Goal: Task Accomplishment & Management: Use online tool/utility

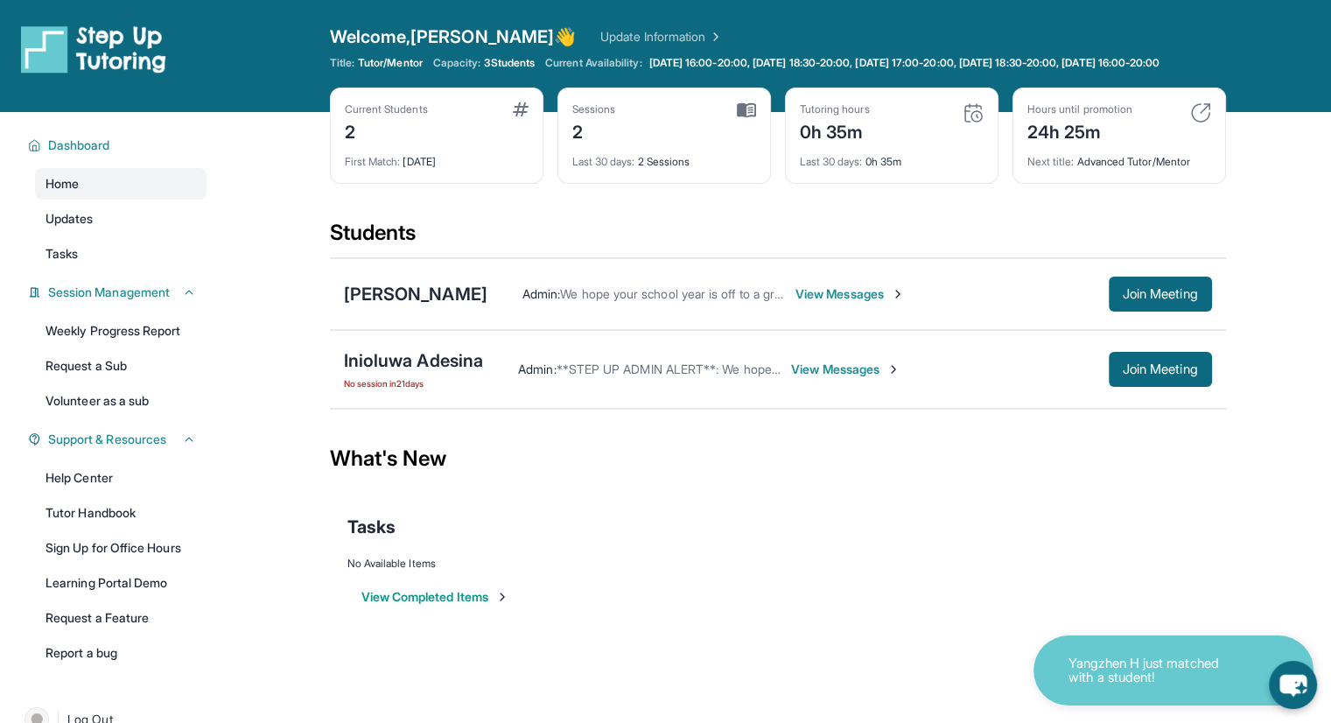
click at [848, 303] on span "View Messages" at bounding box center [849, 293] width 109 height 17
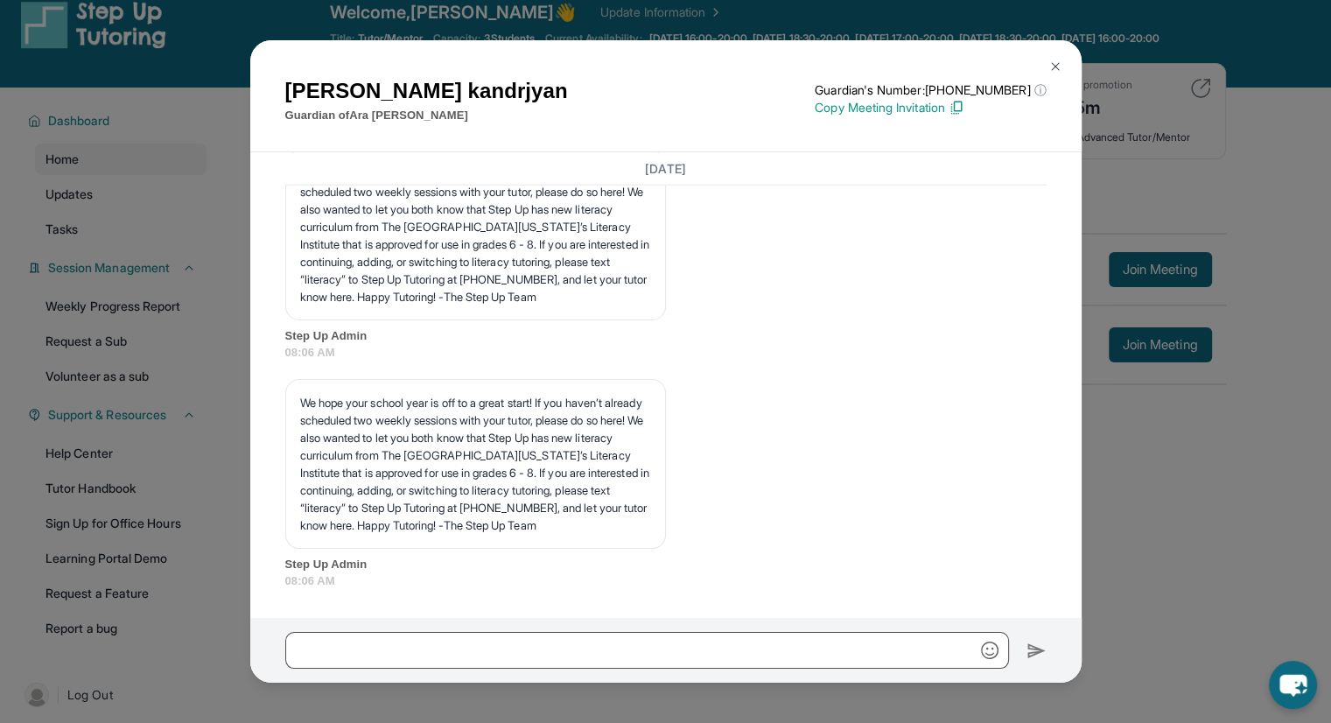
scroll to position [4467, 0]
click at [1060, 71] on img at bounding box center [1055, 66] width 14 height 14
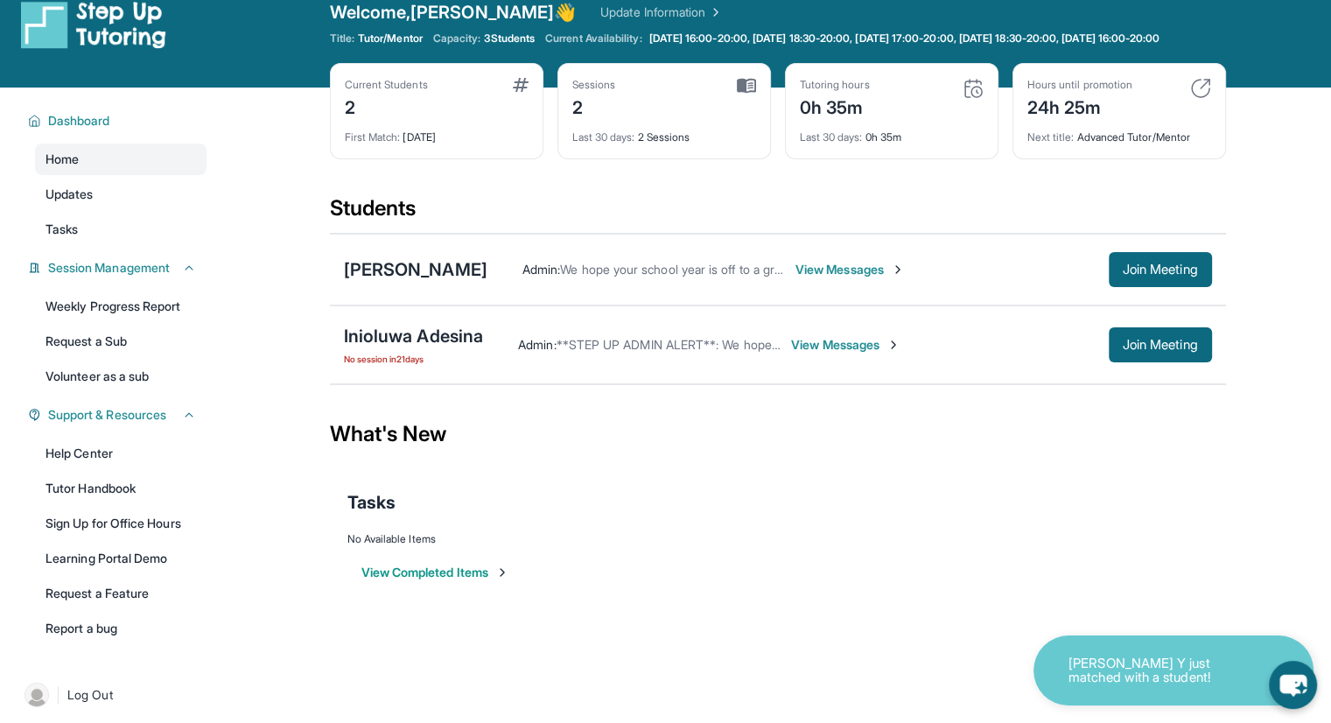
scroll to position [0, 0]
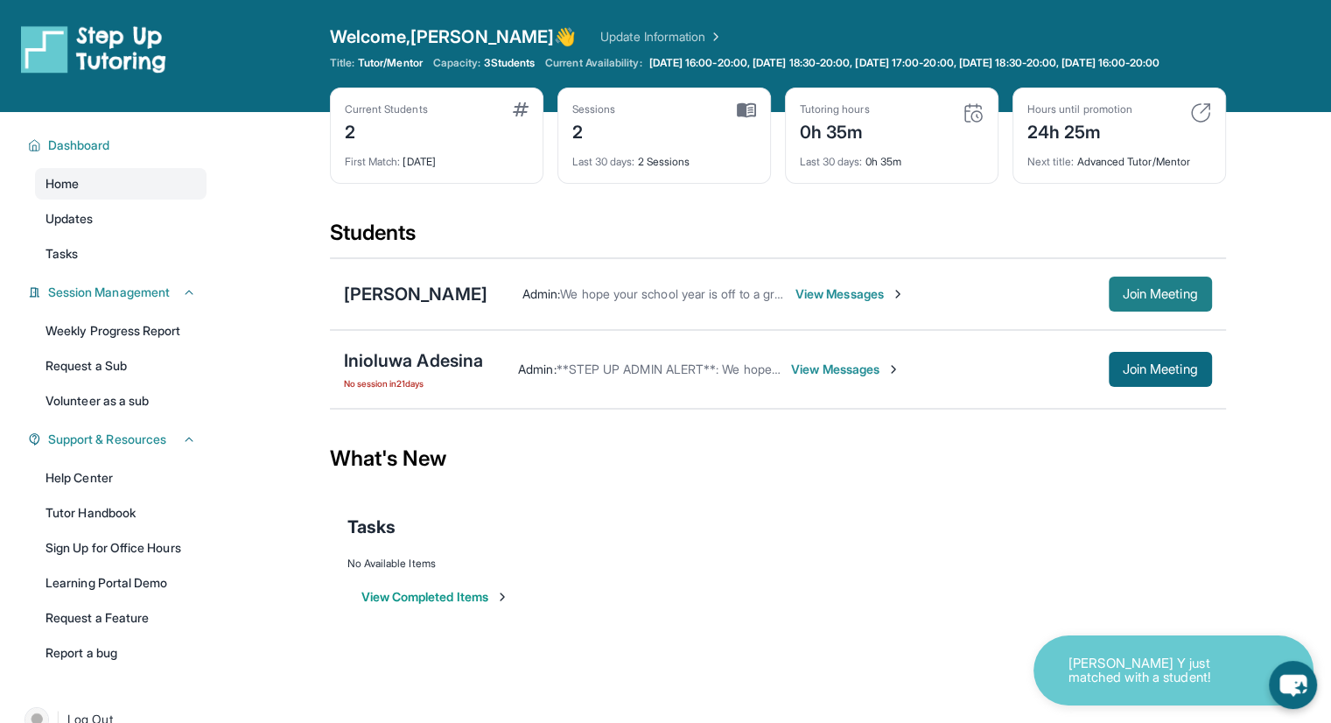
click at [1123, 299] on span "Join Meeting" at bounding box center [1160, 294] width 75 height 10
click at [1195, 295] on button "Join Meeting" at bounding box center [1160, 293] width 103 height 35
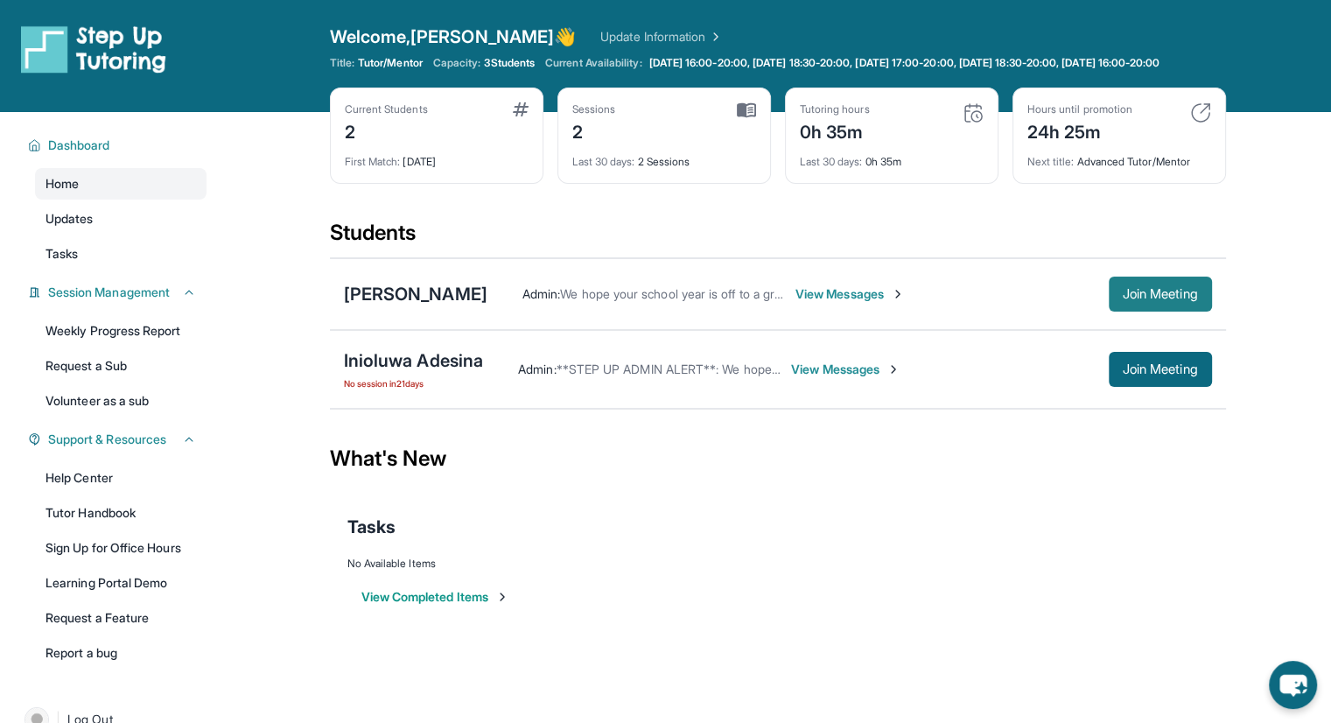
click at [1120, 311] on button "Join Meeting" at bounding box center [1160, 293] width 103 height 35
click at [600, 35] on link "Update Information" at bounding box center [661, 36] width 122 height 17
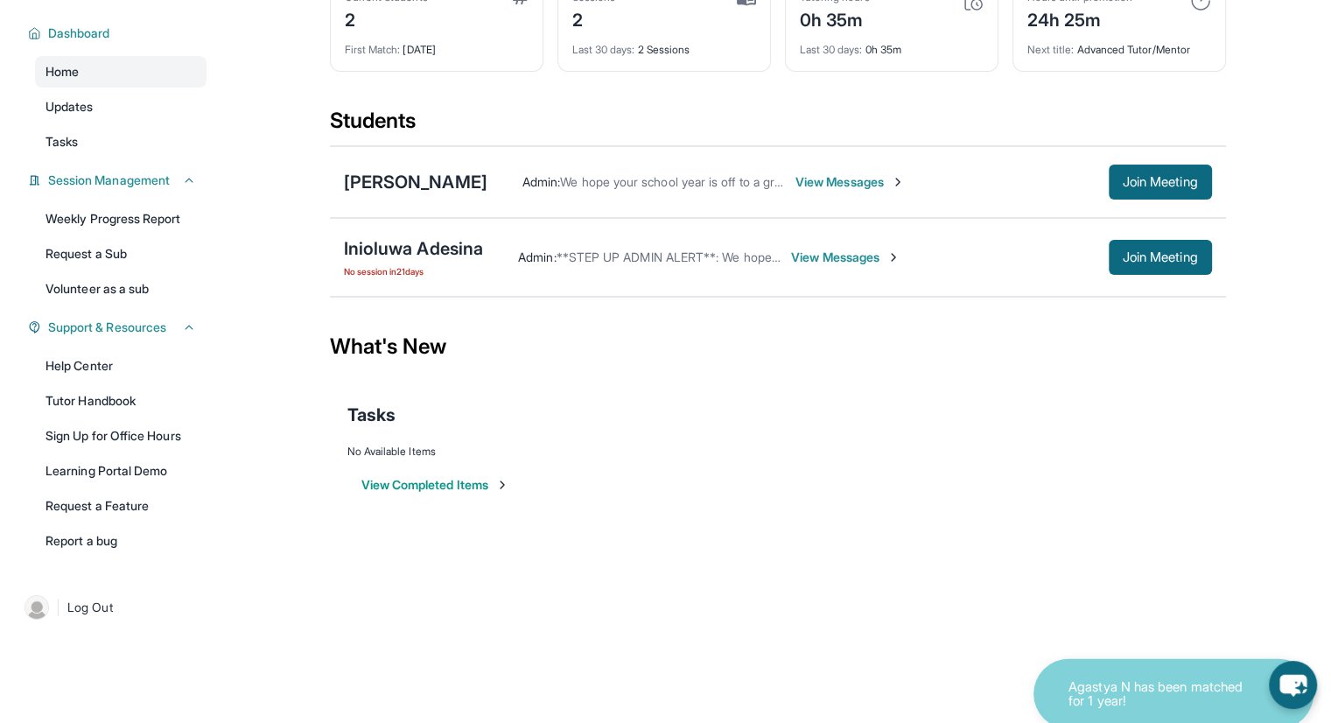
scroll to position [126, 0]
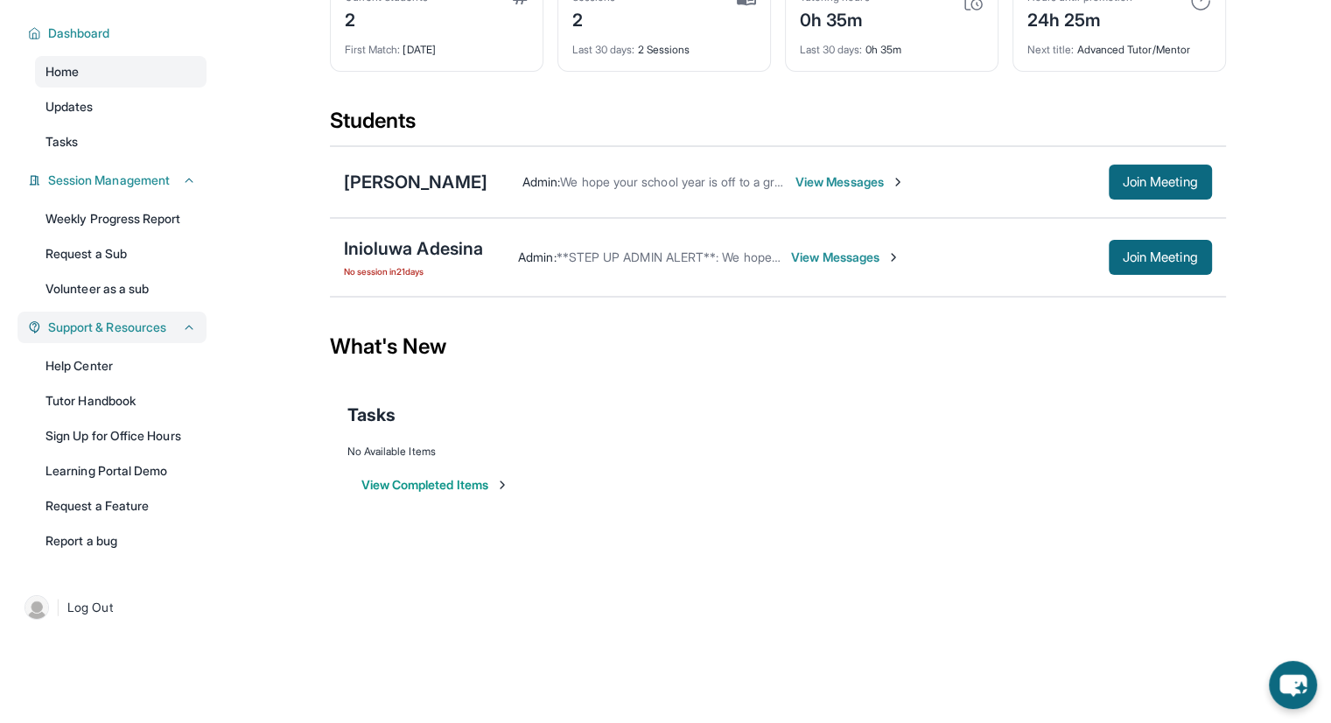
click at [89, 326] on span "Support & Resources" at bounding box center [107, 326] width 118 height 17
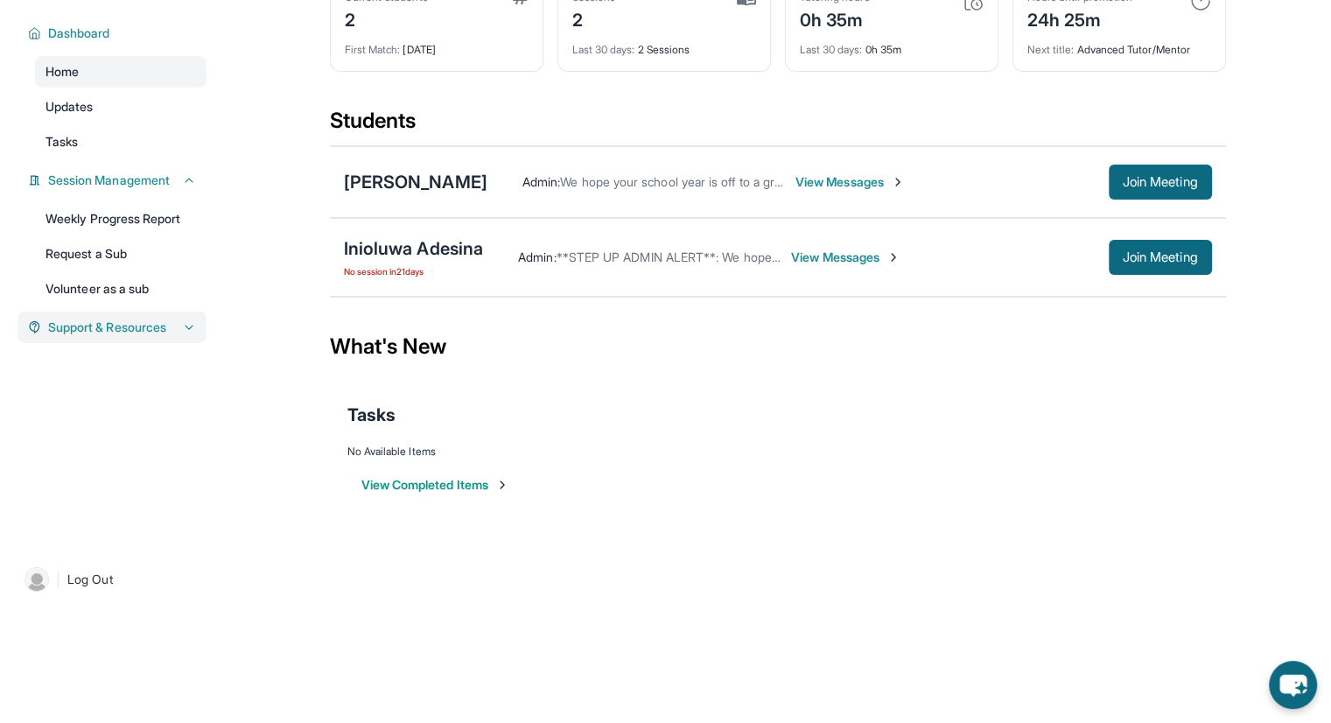
click at [89, 304] on link "Volunteer as a sub" at bounding box center [120, 288] width 171 height 31
click at [94, 343] on div "Support & Resources" at bounding box center [111, 326] width 189 height 31
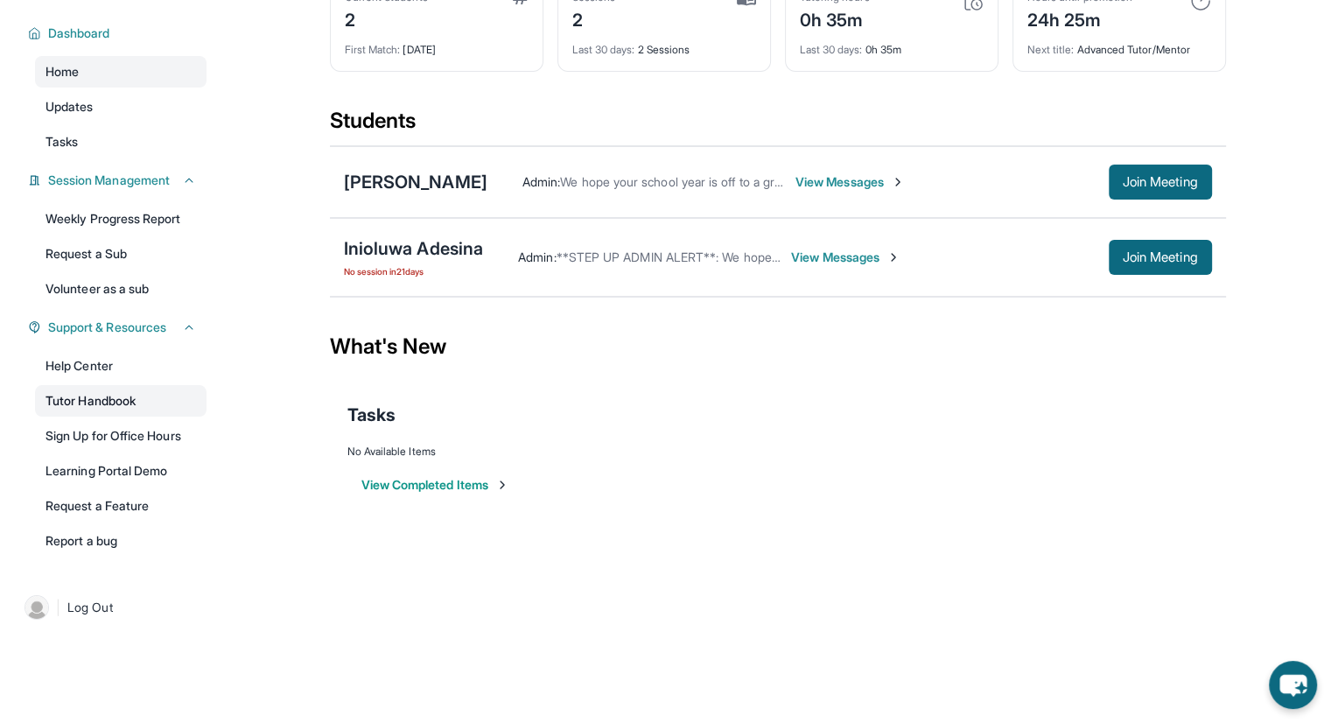
click at [105, 389] on link "Tutor Handbook" at bounding box center [120, 400] width 171 height 31
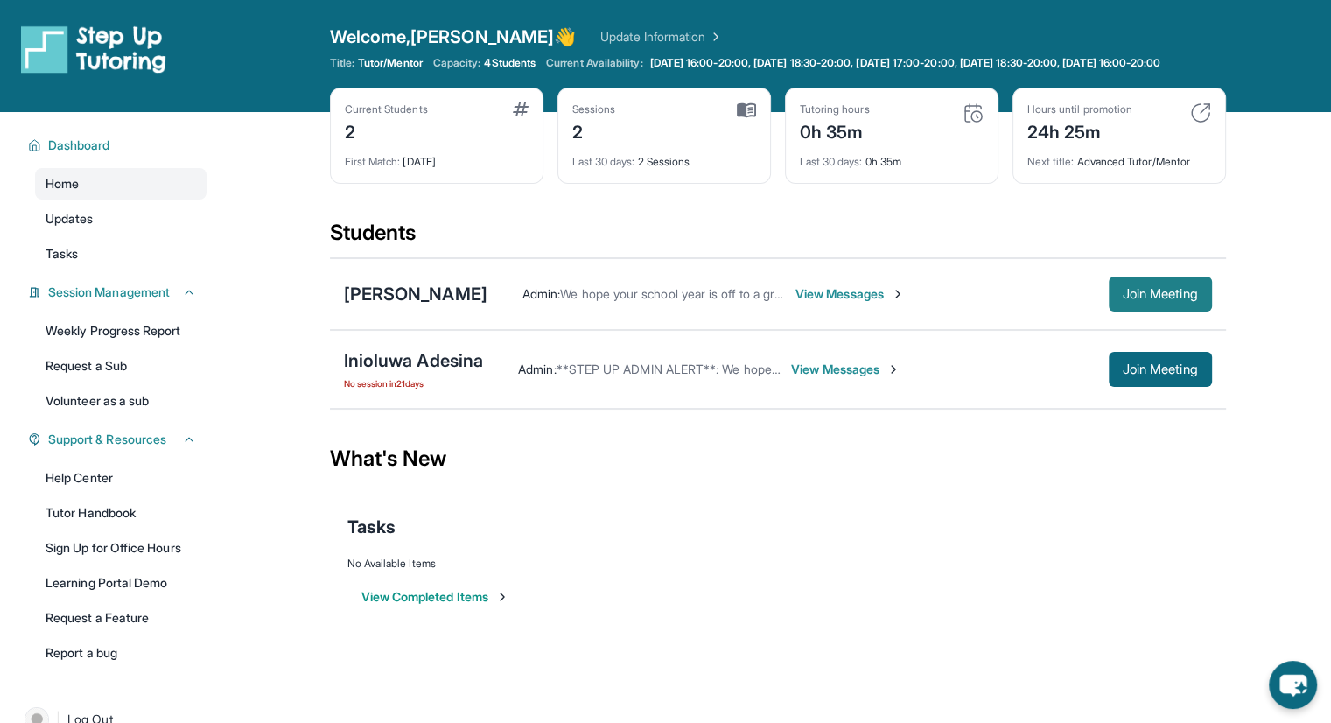
click at [1174, 299] on span "Join Meeting" at bounding box center [1160, 294] width 75 height 10
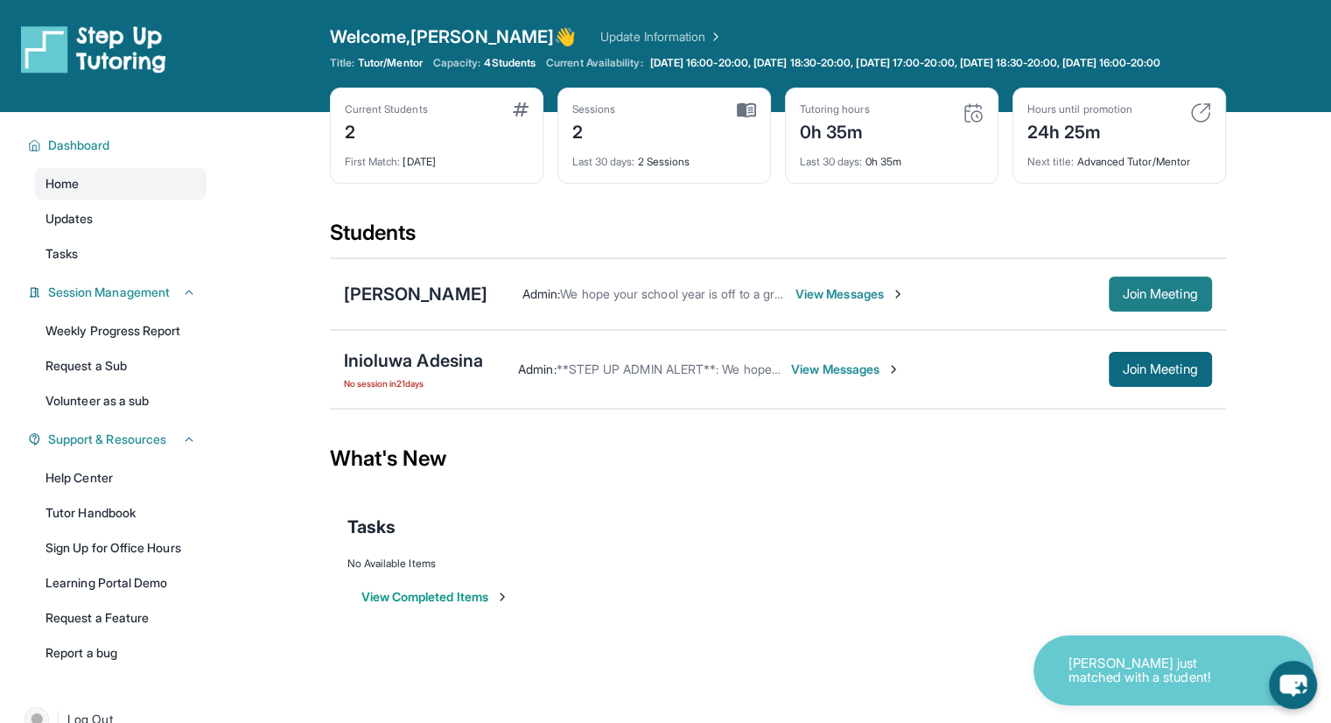
click at [1145, 299] on span "Join Meeting" at bounding box center [1160, 294] width 75 height 10
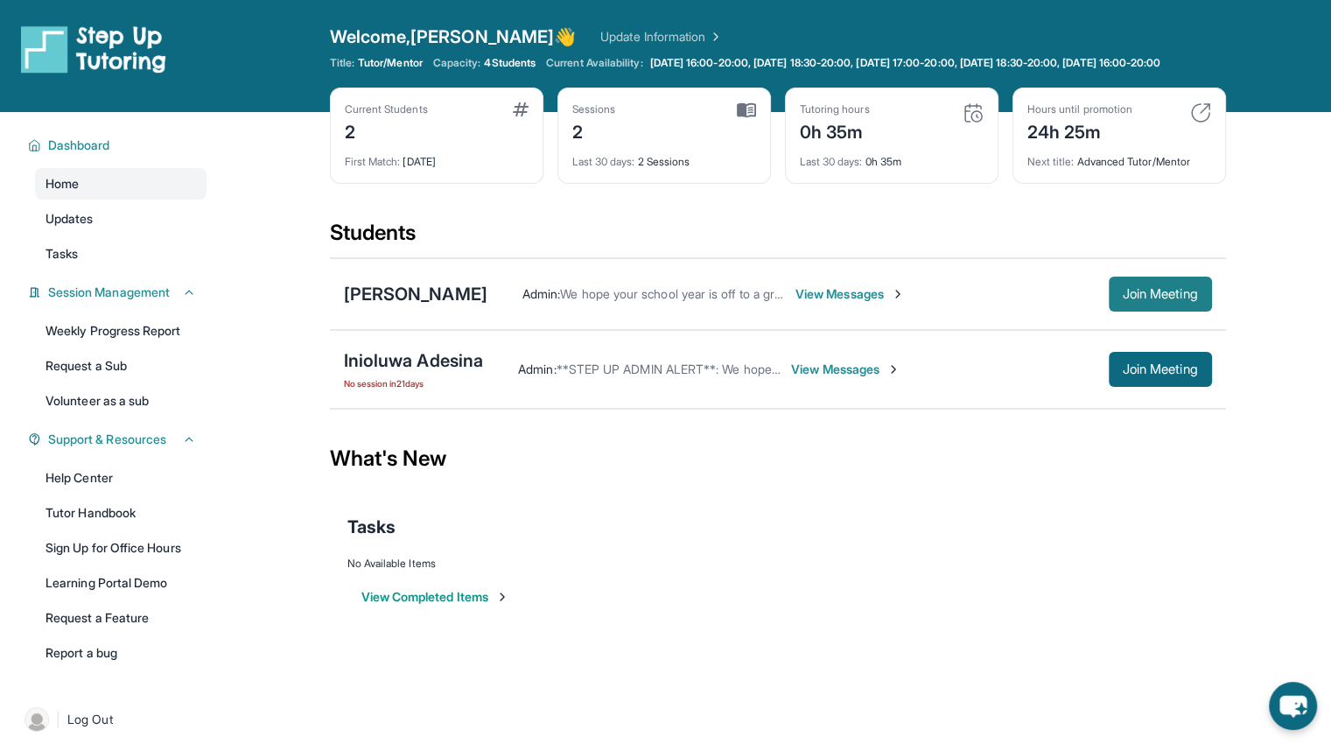
click at [1123, 374] on span "Join Meeting" at bounding box center [1160, 369] width 75 height 10
